Goal: Information Seeking & Learning: Check status

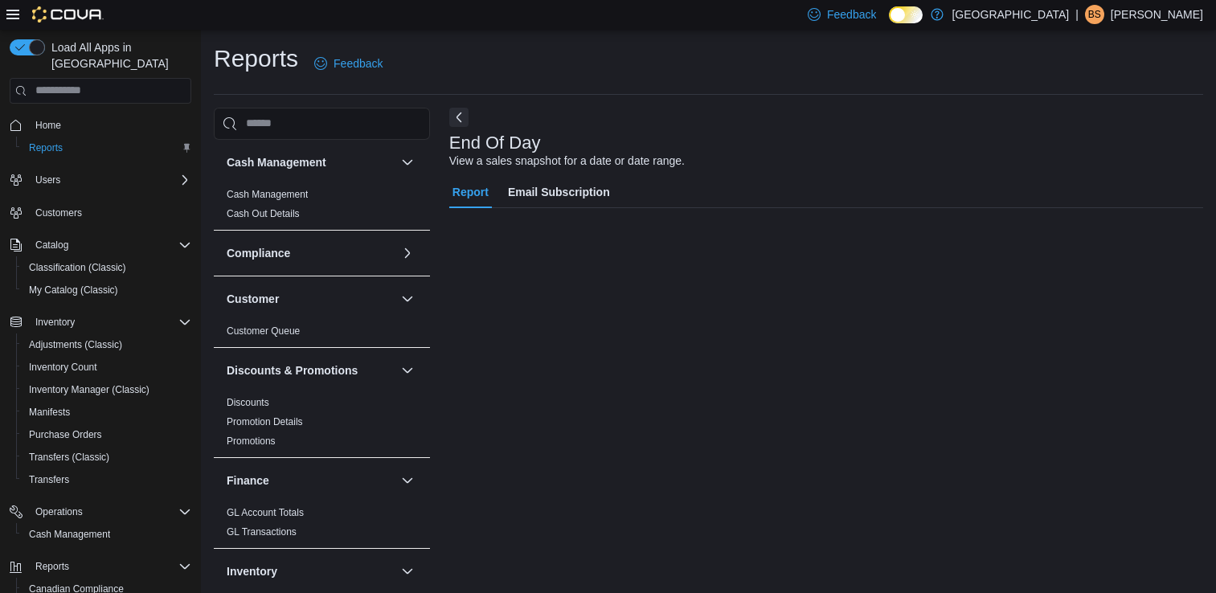
scroll to position [289, 0]
